Goal: Transaction & Acquisition: Purchase product/service

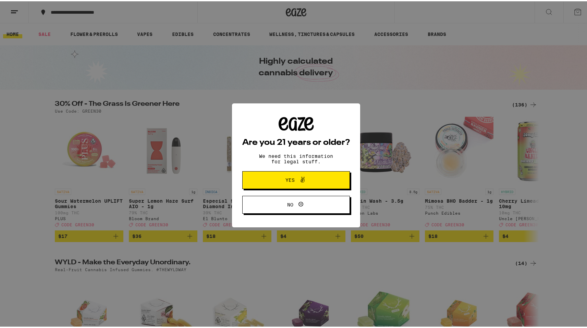
click at [285, 187] on button "Yes" at bounding box center [296, 179] width 108 height 18
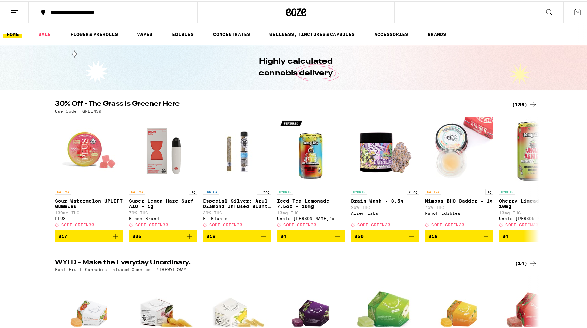
click at [17, 14] on icon at bounding box center [14, 11] width 8 height 8
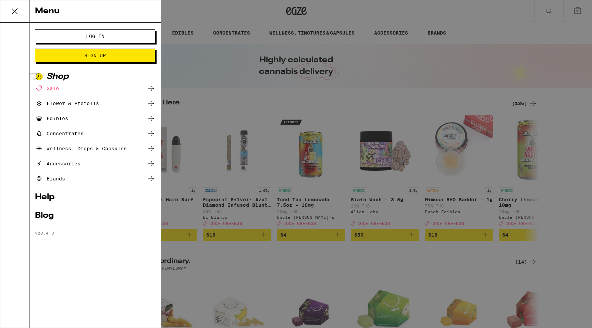
click at [102, 37] on span "Log In" at bounding box center [95, 36] width 19 height 5
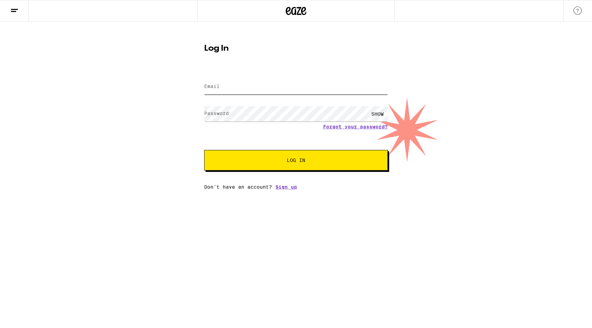
click at [224, 87] on input "Email" at bounding box center [296, 86] width 184 height 15
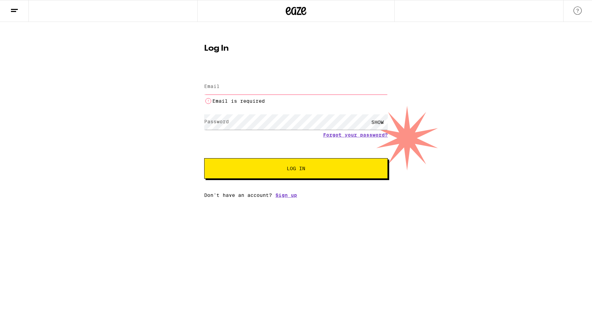
type input "[EMAIL_ADDRESS][DOMAIN_NAME]"
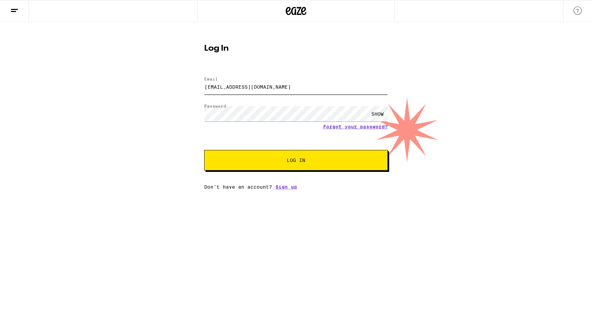
click at [204, 150] on button "Log In" at bounding box center [296, 160] width 184 height 21
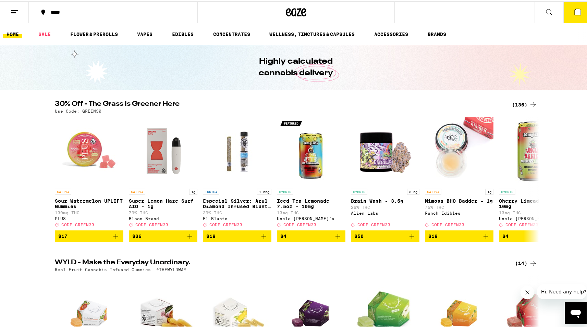
click at [162, 200] on p "Super Lemon Haze Surf AIO - 1g" at bounding box center [163, 202] width 69 height 11
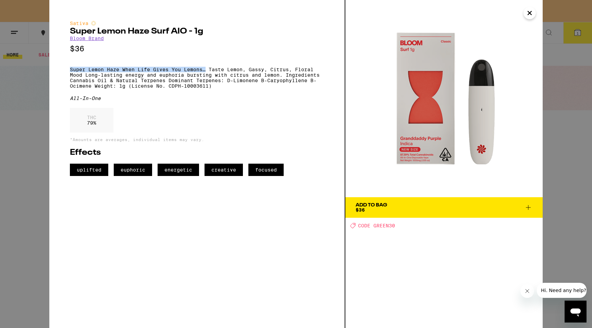
drag, startPoint x: 75, startPoint y: 73, endPoint x: 198, endPoint y: 74, distance: 123.0
click at [205, 74] on p "Super Lemon Haze When Life Gives You Lemons… Taste Lemon, Gassy, Citrus, Floral…" at bounding box center [197, 78] width 254 height 22
click at [198, 74] on p "Super Lemon Haze When Life Gives You Lemons… Taste Lemon, Gassy, Citrus, Floral…" at bounding box center [197, 78] width 254 height 22
drag, startPoint x: 210, startPoint y: 72, endPoint x: 308, endPoint y: 76, distance: 98.4
click at [308, 76] on p "Super Lemon Haze When Life Gives You Lemons… Taste Lemon, Gassy, Citrus, Floral…" at bounding box center [197, 78] width 254 height 22
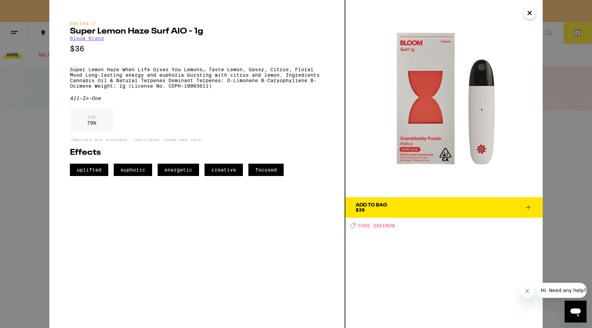
click at [151, 82] on p "Super Lemon Haze When Life Gives You Lemons… Taste Lemon, Gassy, Citrus, Floral…" at bounding box center [197, 78] width 254 height 22
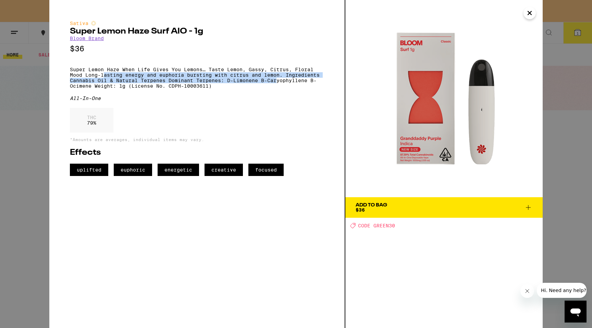
drag, startPoint x: 109, startPoint y: 80, endPoint x: 279, endPoint y: 83, distance: 170.0
click at [277, 83] on p "Super Lemon Haze When Life Gives You Lemons… Taste Lemon, Gassy, Citrus, Floral…" at bounding box center [197, 78] width 254 height 22
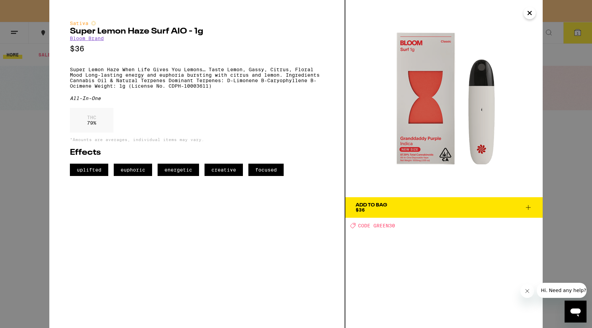
click at [279, 83] on p "Super Lemon Haze When Life Gives You Lemons… Taste Lemon, Gassy, Citrus, Floral…" at bounding box center [197, 78] width 254 height 22
click at [114, 85] on p "Super Lemon Haze When Life Gives You Lemons… Taste Lemon, Gassy, Citrus, Floral…" at bounding box center [197, 78] width 254 height 22
click at [570, 147] on div "Sativa Super Lemon Haze Surf AIO - 1g Bloom Brand $36 Super Lemon Haze When Lif…" at bounding box center [296, 164] width 592 height 328
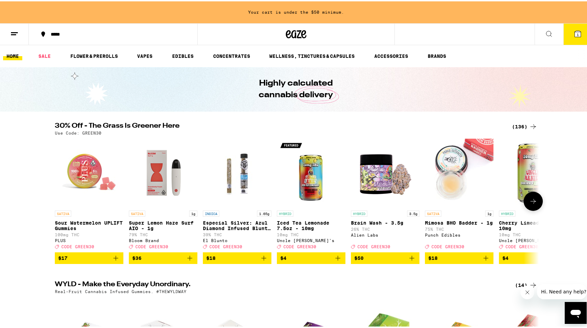
click at [531, 208] on button at bounding box center [533, 199] width 19 height 19
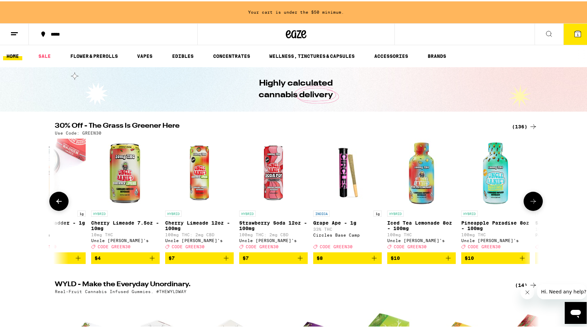
click at [531, 208] on button at bounding box center [533, 199] width 19 height 19
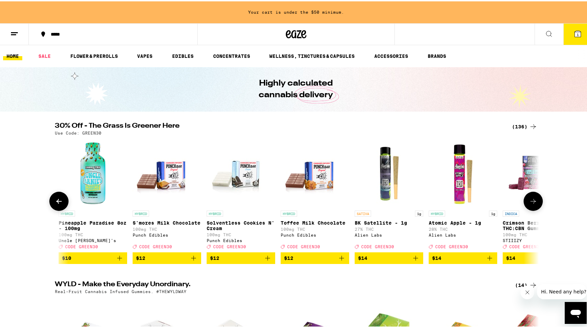
scroll to position [0, 815]
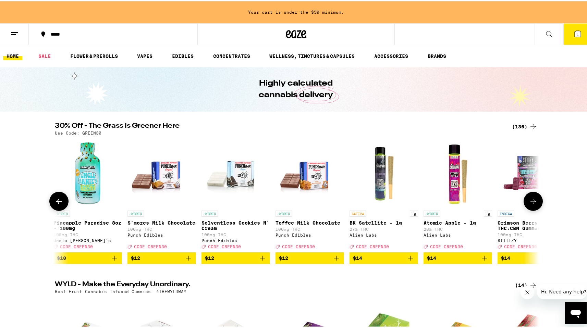
click at [531, 208] on button at bounding box center [533, 199] width 19 height 19
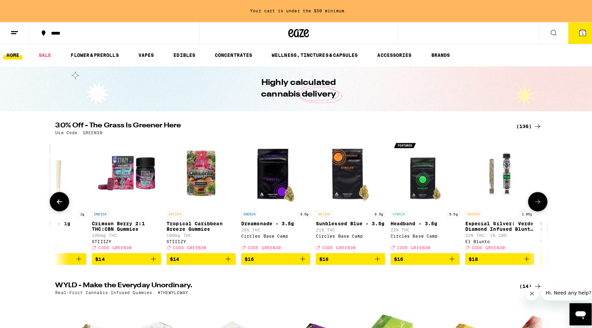
scroll to position [0, 1223]
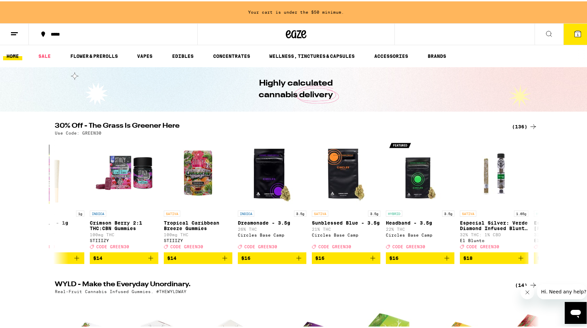
click at [63, 36] on button "*****" at bounding box center [113, 33] width 169 height 21
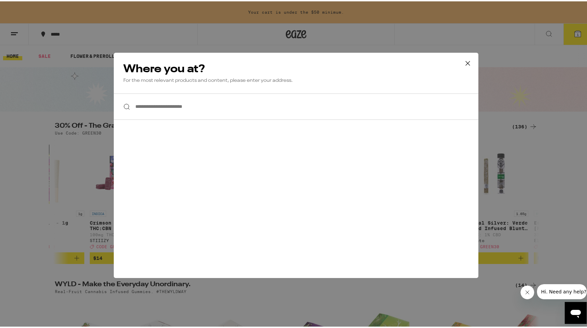
click at [157, 106] on input "**********" at bounding box center [296, 105] width 365 height 26
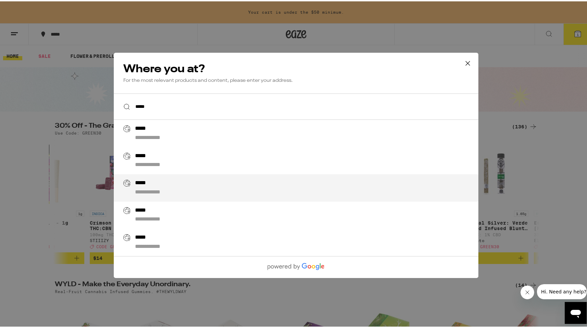
click at [173, 188] on div "**********" at bounding box center [309, 186] width 349 height 16
type input "**********"
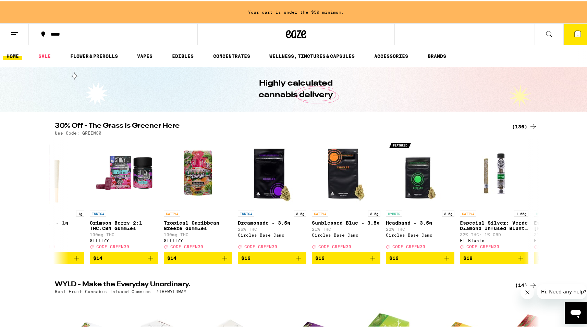
click at [545, 34] on icon at bounding box center [549, 32] width 8 height 8
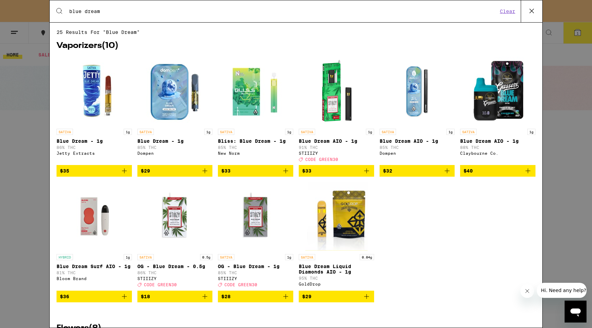
type input "blue dream"
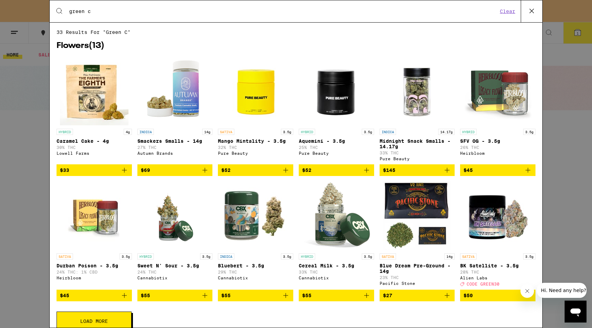
type input "[PERSON_NAME]"
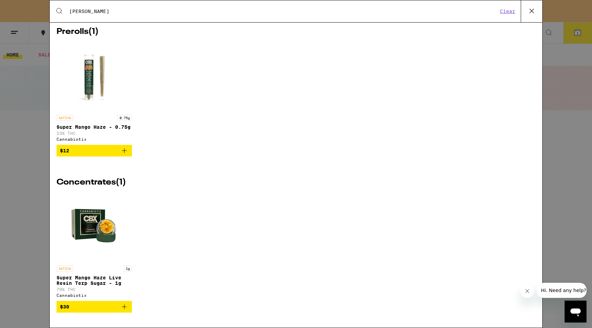
scroll to position [0, 0]
